Goal: Task Accomplishment & Management: Use online tool/utility

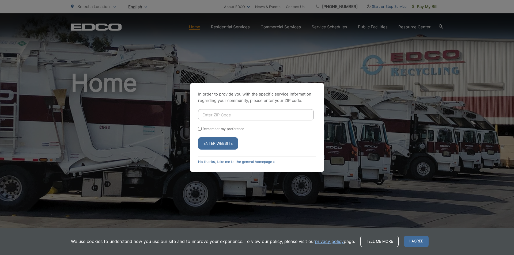
click at [222, 109] on input "Enter ZIP Code" at bounding box center [256, 114] width 116 height 11
type input "92154"
click at [198, 137] on button "Enter Website" at bounding box center [218, 143] width 40 height 12
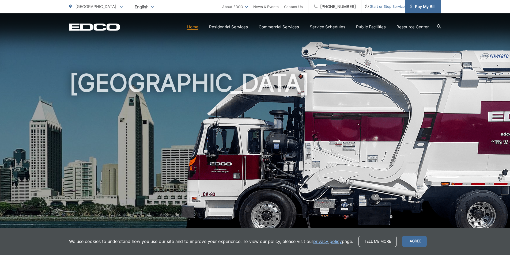
click at [424, 8] on span "Pay My Bill" at bounding box center [422, 6] width 25 height 6
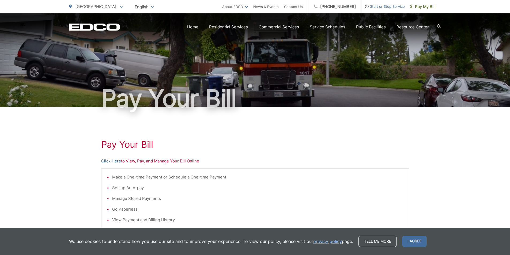
click at [108, 161] on link "Click Here" at bounding box center [111, 161] width 20 height 6
